Goal: Transaction & Acquisition: Purchase product/service

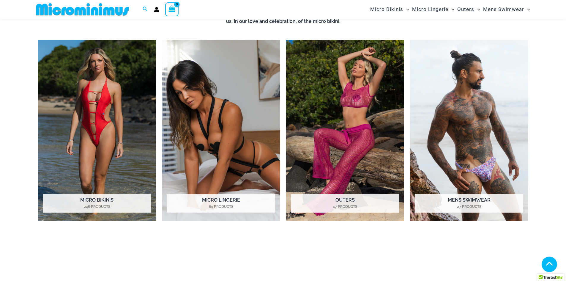
scroll to position [24, 0]
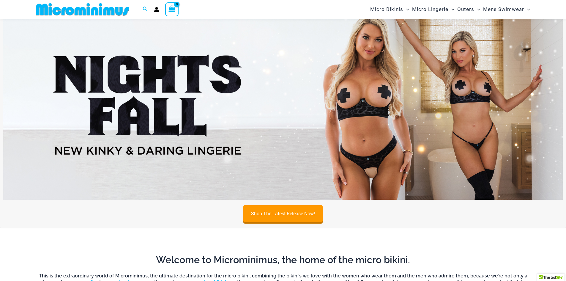
click at [86, 13] on img at bounding box center [83, 9] width 98 height 13
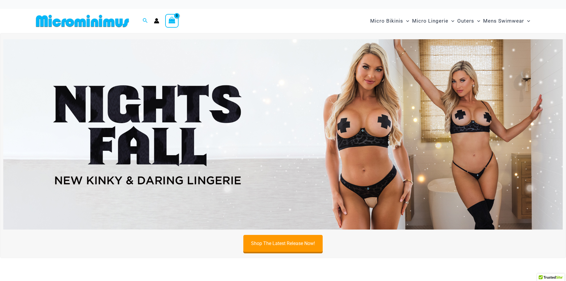
click at [381, 138] on img at bounding box center [283, 134] width 560 height 190
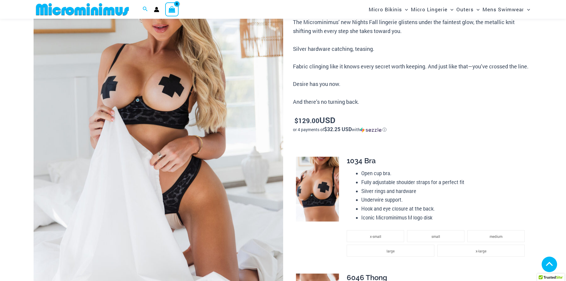
scroll to position [946, 0]
